Goal: Transaction & Acquisition: Obtain resource

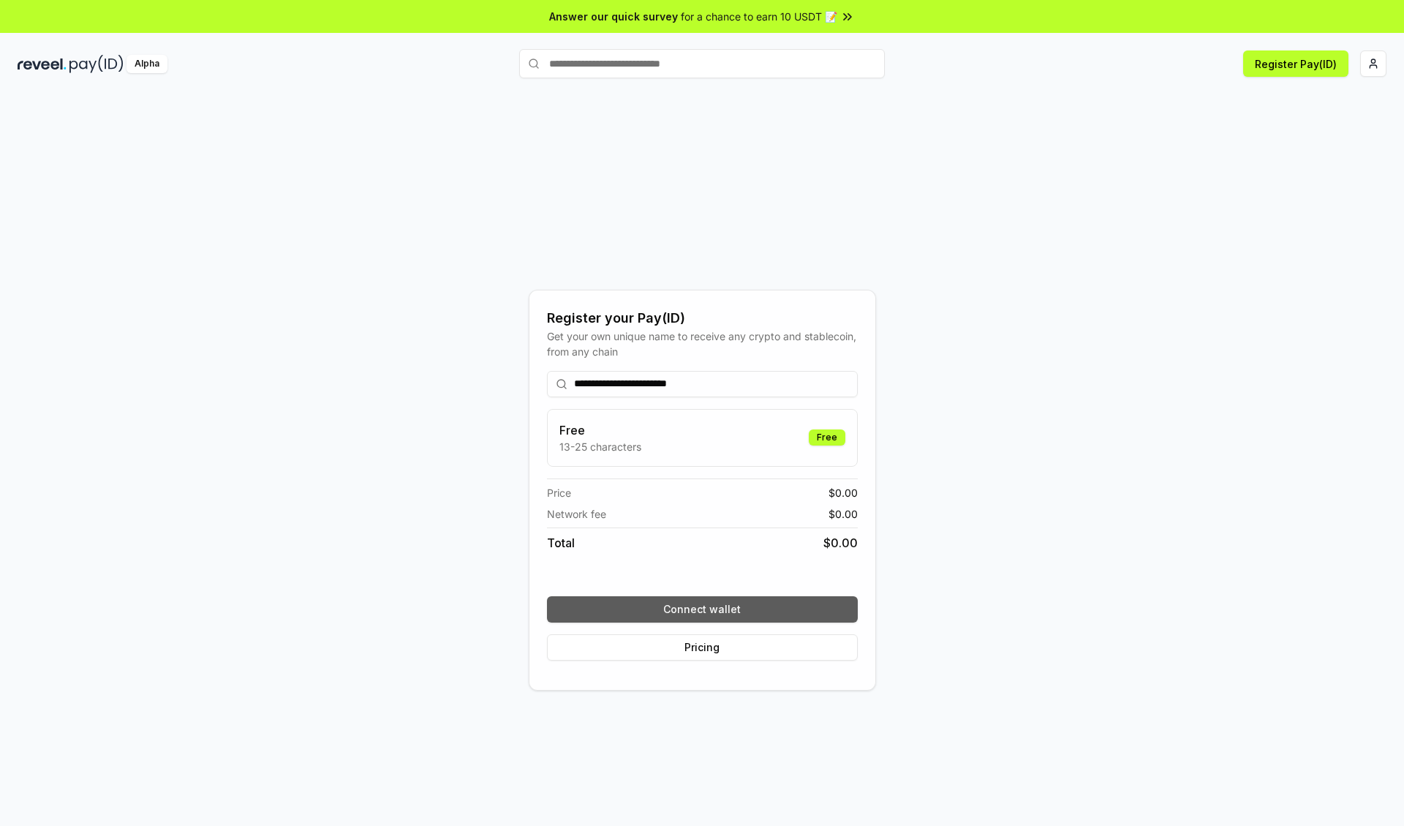
type input "**********"
click at [702, 609] on button "Connect wallet" at bounding box center [702, 609] width 311 height 26
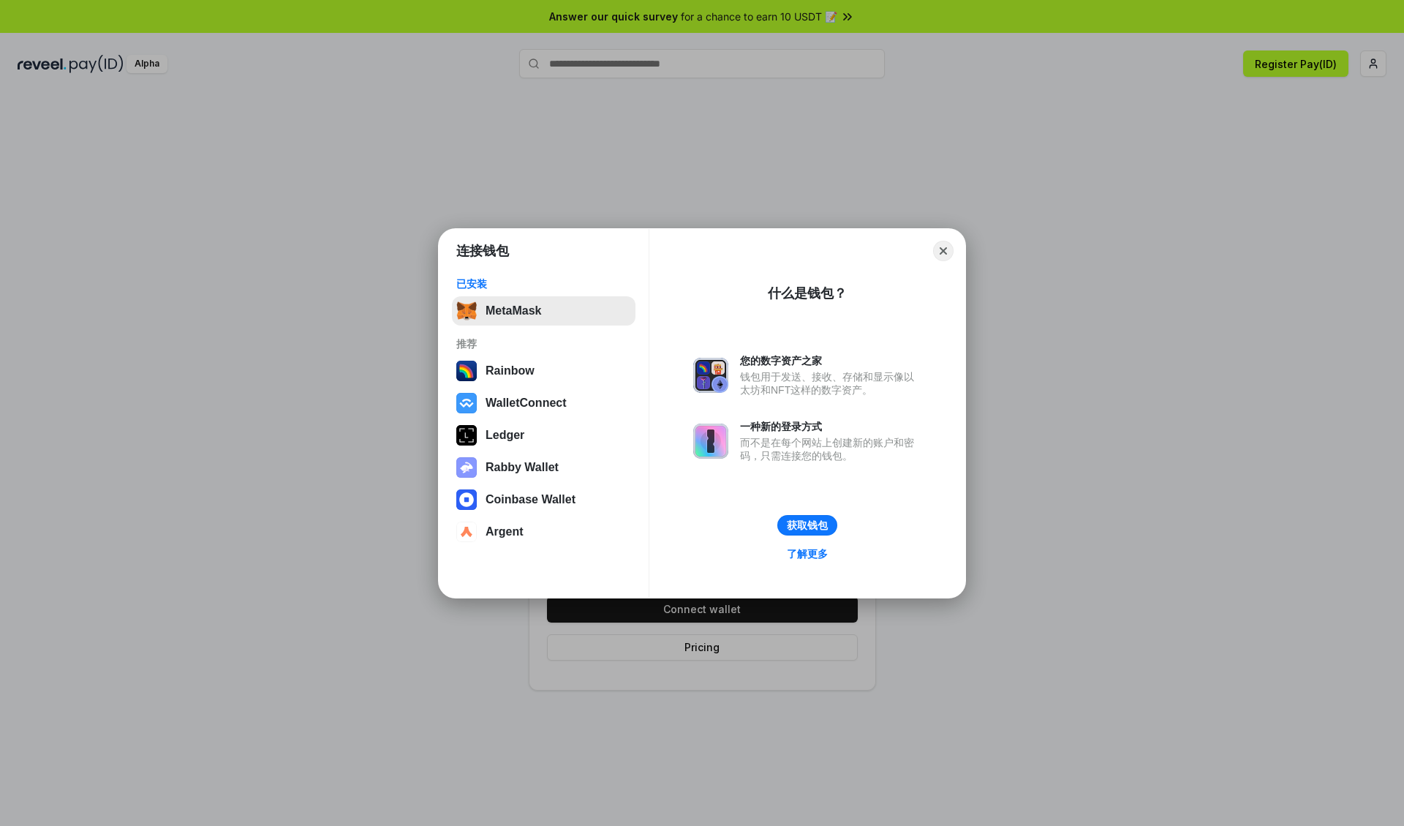
click at [543, 310] on button "MetaMask" at bounding box center [544, 310] width 184 height 29
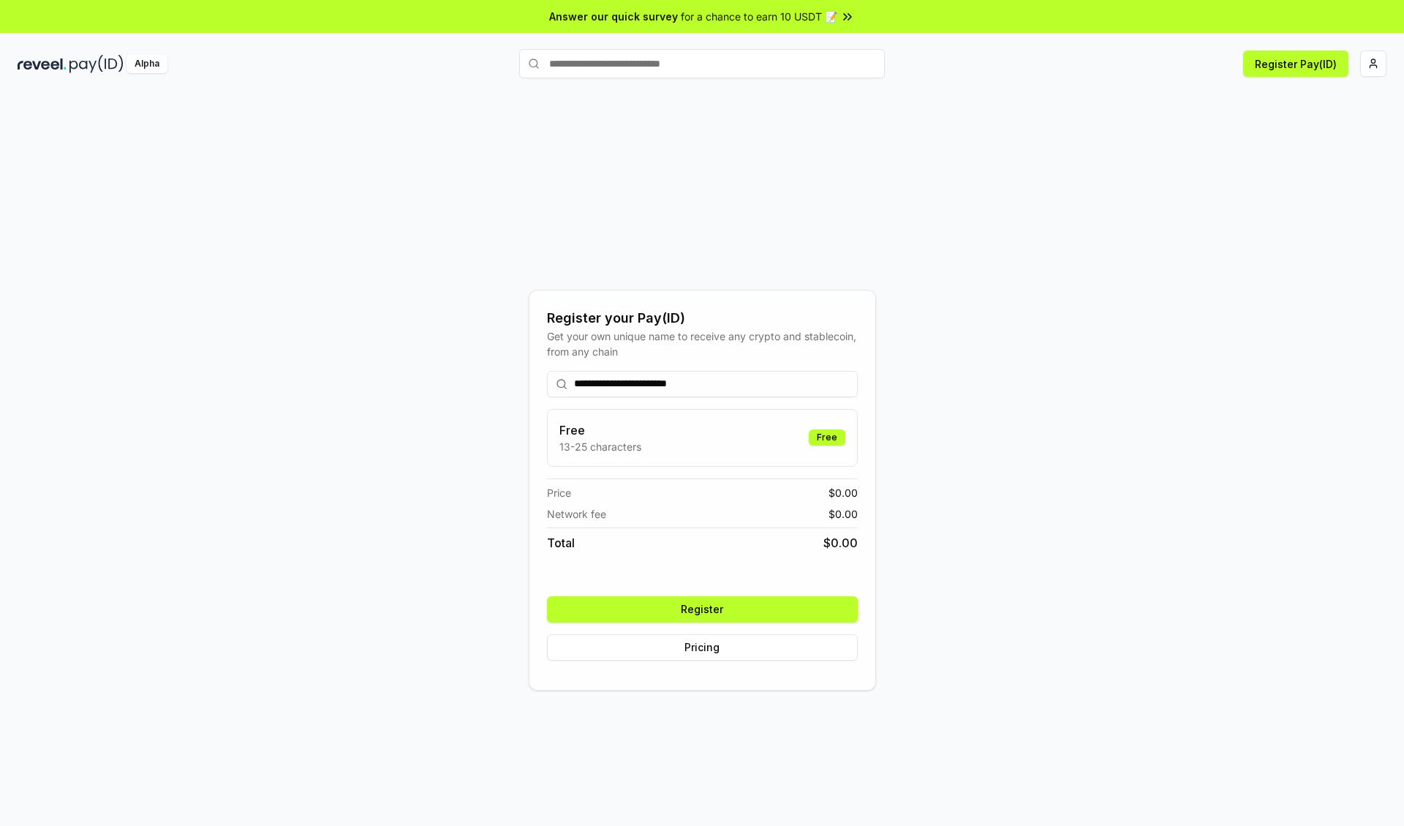
click at [702, 609] on button "Register" at bounding box center [702, 609] width 311 height 26
